Goal: Use online tool/utility: Utilize a website feature to perform a specific function

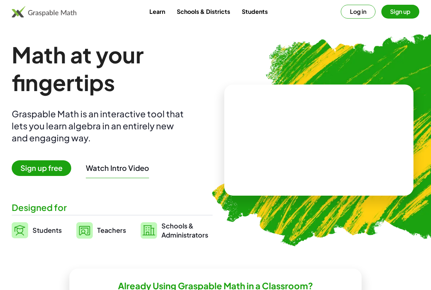
click at [35, 168] on span "Sign up free" at bounding box center [41, 169] width 59 height 16
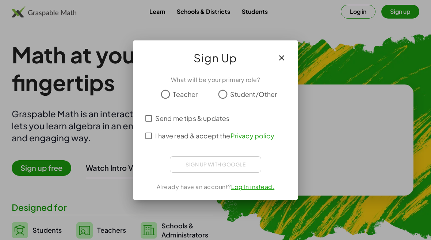
click at [288, 52] on button "button" at bounding box center [282, 58] width 18 height 18
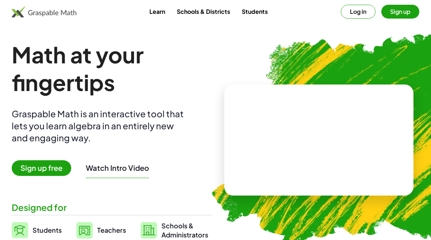
click at [94, 167] on button "Watch Intro Video" at bounding box center [117, 167] width 63 height 9
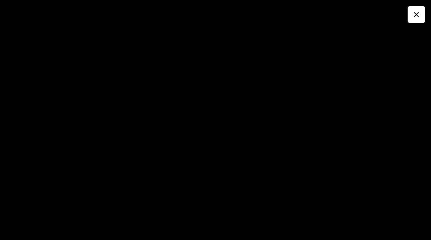
click at [409, 18] on button "button" at bounding box center [416, 15] width 18 height 18
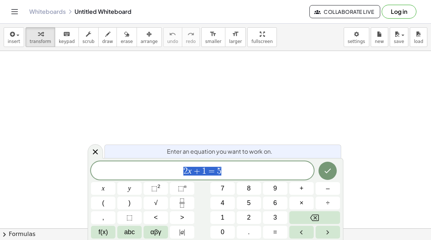
click at [321, 209] on button "÷" at bounding box center [327, 203] width 24 height 13
click at [100, 232] on span "f(x)" at bounding box center [103, 233] width 9 height 10
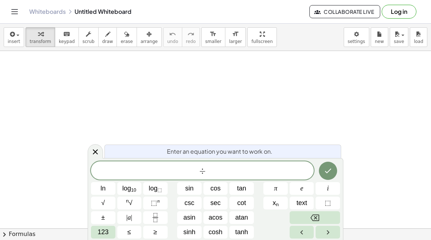
click at [101, 238] on button "123" at bounding box center [103, 232] width 24 height 13
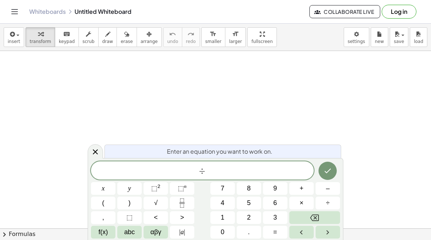
click at [128, 234] on span "abc" at bounding box center [129, 233] width 11 height 10
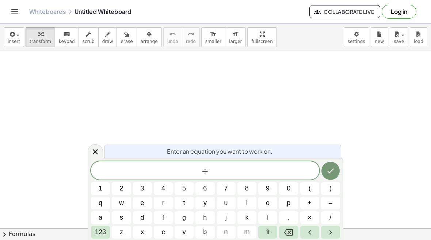
click at [99, 234] on span "123" at bounding box center [100, 233] width 11 height 10
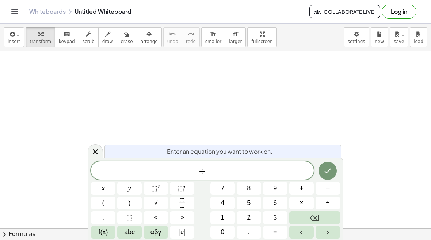
click at [331, 217] on button "Backspace" at bounding box center [314, 218] width 51 height 13
click at [151, 235] on span "αβγ" at bounding box center [155, 233] width 11 height 10
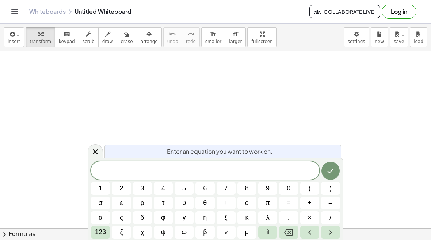
click at [293, 228] on button "Backspace" at bounding box center [288, 232] width 19 height 13
click at [102, 232] on span "123" at bounding box center [100, 233] width 11 height 10
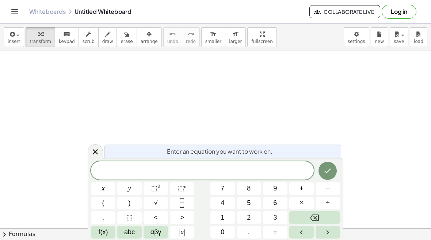
click at [105, 208] on button "(" at bounding box center [103, 203] width 24 height 13
click at [154, 192] on span "⬚" at bounding box center [154, 188] width 6 height 7
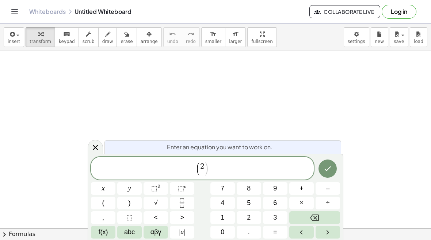
click at [329, 220] on button "Backspace" at bounding box center [314, 218] width 51 height 13
click at [330, 223] on button "Backspace" at bounding box center [314, 218] width 51 height 13
click at [330, 221] on button "Backspace" at bounding box center [314, 218] width 51 height 13
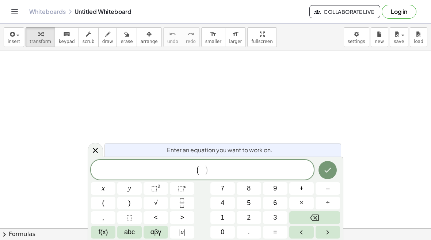
click at [225, 203] on button "4" at bounding box center [222, 203] width 24 height 13
click at [157, 190] on span "⬚" at bounding box center [154, 188] width 6 height 7
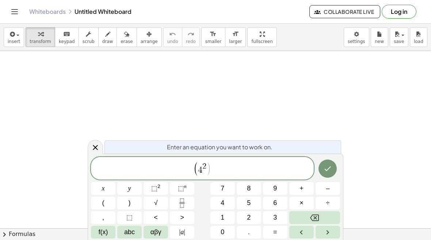
click at [255, 163] on span "( 4 2 ​ )" at bounding box center [202, 169] width 223 height 15
click at [126, 202] on button ")" at bounding box center [129, 203] width 24 height 13
click at [155, 191] on span "⬚" at bounding box center [154, 188] width 6 height 7
click at [331, 199] on button "÷" at bounding box center [327, 203] width 24 height 13
click at [106, 205] on button "(" at bounding box center [103, 203] width 24 height 13
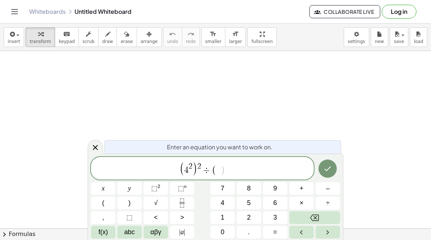
click at [248, 215] on span "2" at bounding box center [249, 218] width 4 height 10
click at [157, 186] on sup "2" at bounding box center [158, 186] width 3 height 5
click at [220, 165] on span "2" at bounding box center [221, 167] width 4 height 8
click at [335, 188] on button "–" at bounding box center [327, 188] width 24 height 13
click at [251, 202] on button "5" at bounding box center [248, 203] width 24 height 13
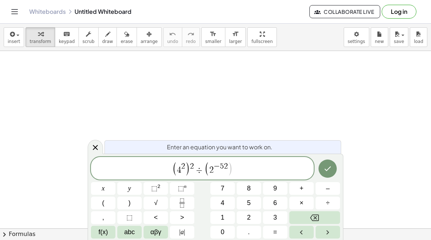
click at [228, 163] on span ")" at bounding box center [229, 169] width 5 height 15
click at [229, 165] on span ")" at bounding box center [229, 169] width 5 height 15
click at [228, 162] on span "( 4 2 ) 2 ÷ ( 2 − 5 2 ​ )" at bounding box center [202, 169] width 223 height 15
click at [338, 213] on button "Backspace" at bounding box center [314, 218] width 51 height 13
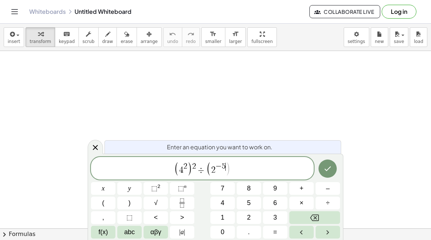
click at [127, 203] on button ")" at bounding box center [129, 203] width 24 height 13
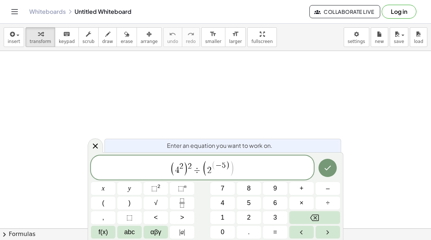
click at [325, 213] on button "Backspace" at bounding box center [314, 218] width 51 height 13
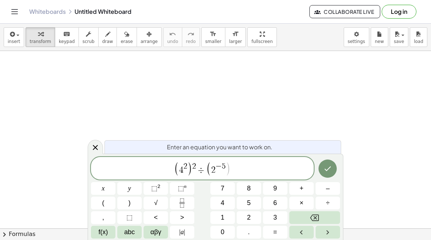
click at [233, 174] on span "( 4 2 ) 2 ÷ ( 2 − 5 ​ )" at bounding box center [202, 169] width 223 height 15
click at [127, 205] on button ")" at bounding box center [129, 203] width 24 height 13
click at [153, 188] on span "⬚" at bounding box center [154, 188] width 6 height 7
click at [132, 209] on button ")" at bounding box center [129, 203] width 24 height 13
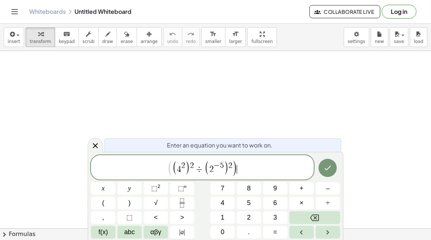
click at [171, 165] on span "(" at bounding box center [169, 168] width 5 height 17
click at [127, 205] on button ")" at bounding box center [129, 203] width 24 height 13
click at [328, 212] on button "Backspace" at bounding box center [314, 218] width 51 height 13
click at [168, 165] on span "(" at bounding box center [169, 168] width 5 height 17
click at [96, 204] on button "(" at bounding box center [103, 203] width 24 height 13
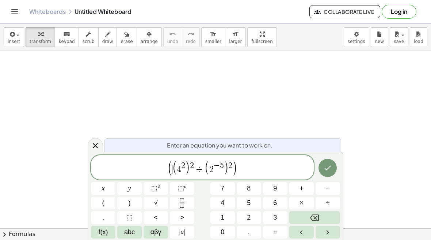
click at [245, 165] on span "( ​ ( 4 2 ) 2 ÷ ( 2 − 5 ) 2 )" at bounding box center [202, 168] width 223 height 17
click at [153, 189] on span "⬚" at bounding box center [154, 188] width 6 height 7
click at [332, 164] on button "Done" at bounding box center [327, 168] width 18 height 18
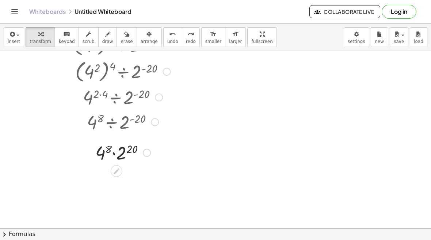
scroll to position [95, 0]
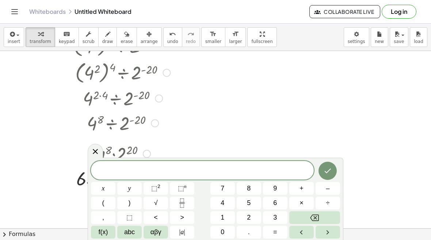
click at [97, 149] on icon at bounding box center [95, 151] width 9 height 9
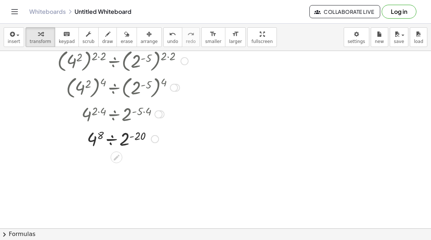
scroll to position [51, 0]
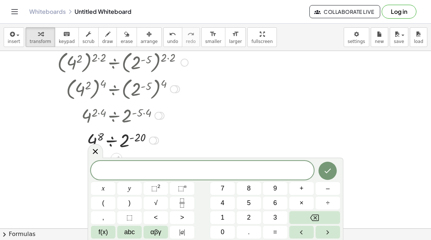
click at [187, 188] on button "⬚ n" at bounding box center [182, 188] width 24 height 13
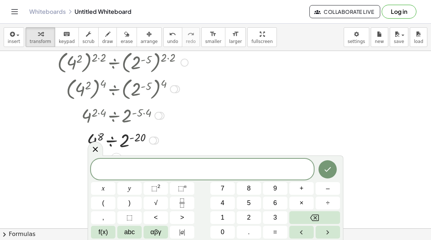
click at [324, 213] on button "Backspace" at bounding box center [314, 218] width 51 height 13
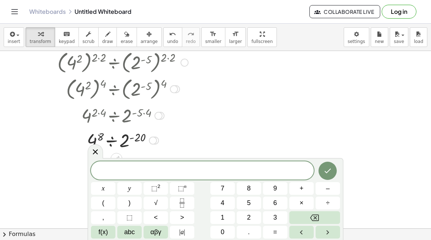
click at [258, 215] on button "2" at bounding box center [248, 218] width 24 height 13
click at [184, 189] on sup "n" at bounding box center [185, 186] width 3 height 5
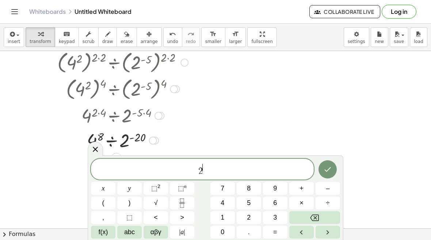
click at [282, 187] on button "9" at bounding box center [275, 188] width 24 height 13
click at [334, 202] on button "÷" at bounding box center [327, 203] width 24 height 13
click at [252, 219] on button "2" at bounding box center [248, 218] width 24 height 13
click at [321, 217] on button "Backspace" at bounding box center [314, 218] width 51 height 13
click at [213, 176] on span "2 9 ÷ ​" at bounding box center [202, 169] width 223 height 13
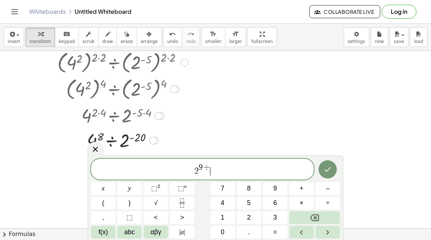
click at [182, 189] on span "⬚" at bounding box center [181, 188] width 6 height 7
click at [321, 219] on button "Backspace" at bounding box center [314, 218] width 51 height 13
click at [213, 171] on span "2 9 ​" at bounding box center [202, 169] width 223 height 13
click at [331, 202] on button "÷" at bounding box center [327, 203] width 24 height 13
click at [250, 217] on span "2" at bounding box center [249, 218] width 4 height 10
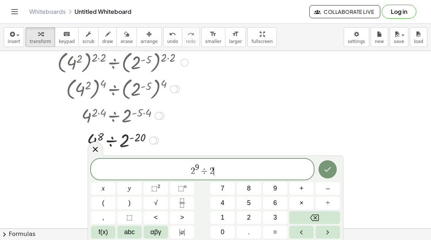
click at [182, 190] on span "⬚" at bounding box center [181, 188] width 6 height 7
click at [331, 186] on button "–" at bounding box center [327, 188] width 24 height 13
click at [254, 217] on button "2" at bounding box center [248, 218] width 24 height 13
click at [227, 235] on button "0" at bounding box center [222, 232] width 24 height 13
click at [326, 165] on icon "Done" at bounding box center [327, 169] width 9 height 9
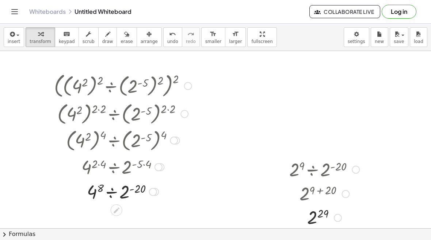
scroll to position [0, 0]
click at [147, 46] on button "arrange" at bounding box center [148, 37] width 25 height 20
click at [166, 109] on div at bounding box center [122, 113] width 153 height 27
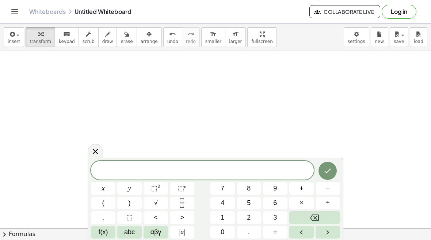
click at [102, 201] on span "(" at bounding box center [103, 204] width 2 height 10
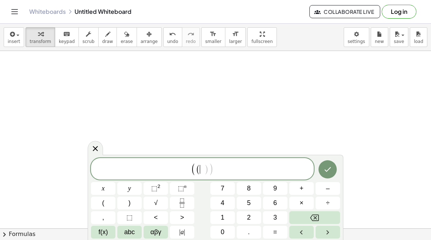
click at [226, 204] on button "4" at bounding box center [222, 203] width 24 height 13
click at [183, 190] on span "⬚" at bounding box center [181, 188] width 6 height 7
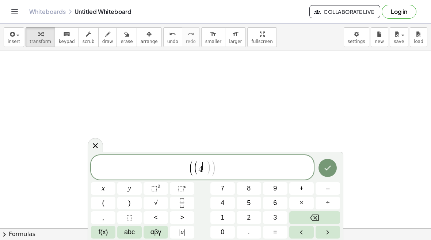
click at [334, 189] on button "–" at bounding box center [327, 188] width 24 height 13
click at [231, 209] on button "4" at bounding box center [222, 203] width 24 height 13
click at [321, 215] on button "Backspace" at bounding box center [314, 218] width 51 height 13
click at [223, 219] on span "1" at bounding box center [222, 218] width 4 height 10
click at [133, 201] on button ")" at bounding box center [129, 203] width 24 height 13
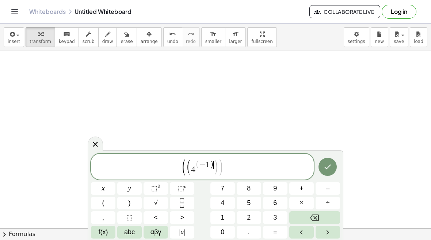
click at [316, 216] on icon "Backspace" at bounding box center [314, 218] width 9 height 7
click at [206, 174] on span "( 4 − 1 ​ )" at bounding box center [202, 168] width 24 height 14
click at [213, 167] on span ")" at bounding box center [211, 168] width 5 height 15
click at [124, 203] on button ")" at bounding box center [129, 203] width 24 height 13
click at [182, 186] on span "⬚" at bounding box center [181, 188] width 6 height 7
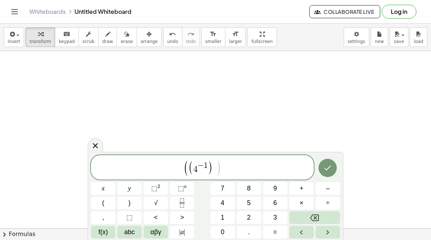
click at [335, 188] on button "–" at bounding box center [327, 188] width 24 height 13
click at [252, 220] on button "2" at bounding box center [248, 218] width 24 height 13
click at [221, 172] on span ")" at bounding box center [221, 168] width 5 height 17
click at [327, 200] on span "÷" at bounding box center [328, 204] width 4 height 10
click at [327, 221] on button "Backspace" at bounding box center [314, 218] width 51 height 13
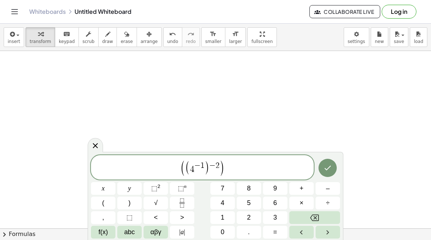
click at [332, 220] on button "Backspace" at bounding box center [314, 218] width 51 height 13
click at [331, 204] on button "÷" at bounding box center [327, 203] width 24 height 13
click at [103, 209] on button "(" at bounding box center [103, 203] width 24 height 13
click at [247, 212] on button "2" at bounding box center [248, 218] width 24 height 13
click at [182, 189] on span "⬚" at bounding box center [181, 188] width 6 height 7
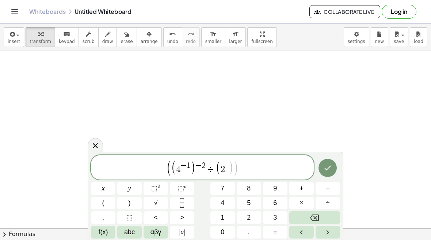
click at [334, 188] on button "–" at bounding box center [327, 188] width 24 height 13
click at [254, 208] on button "5" at bounding box center [248, 203] width 24 height 13
click at [128, 199] on button ")" at bounding box center [129, 203] width 24 height 13
click at [322, 215] on button "Backspace" at bounding box center [314, 218] width 51 height 13
click at [238, 170] on span ")" at bounding box center [238, 168] width 5 height 17
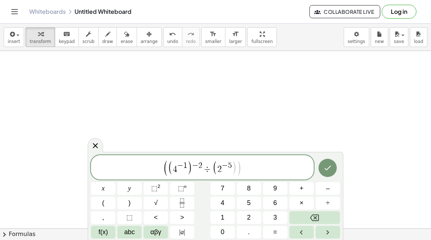
click at [125, 201] on button ")" at bounding box center [129, 203] width 24 height 13
click at [152, 184] on span "⬚ 2" at bounding box center [155, 189] width 9 height 10
click at [128, 205] on button ")" at bounding box center [129, 203] width 24 height 13
click at [156, 186] on span "⬚" at bounding box center [154, 188] width 6 height 7
click at [331, 166] on icon "Done" at bounding box center [327, 168] width 9 height 9
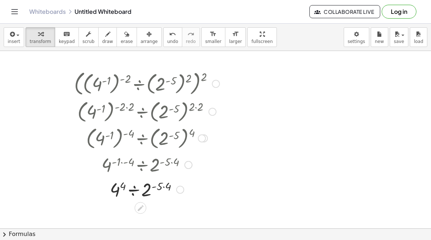
click at [164, 163] on div at bounding box center [146, 164] width 169 height 25
